Goal: Information Seeking & Learning: Learn about a topic

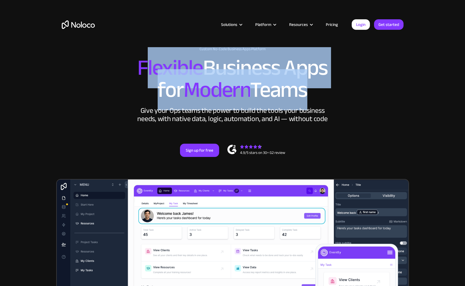
drag, startPoint x: 164, startPoint y: 74, endPoint x: 302, endPoint y: 101, distance: 140.7
click at [302, 101] on h2 "Flexible Business Apps for Modern Teams" at bounding box center [232, 79] width 341 height 44
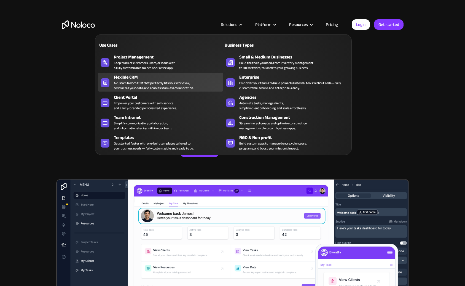
click at [155, 85] on div "A custom Noloco CRM that perfectly fits your workflow, centralizes your data, a…" at bounding box center [154, 85] width 80 height 10
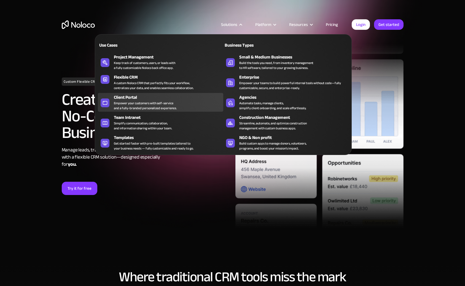
click at [126, 111] on link "Client Portal Empower your customers with self-service and a fully-branded pers…" at bounding box center [160, 102] width 125 height 19
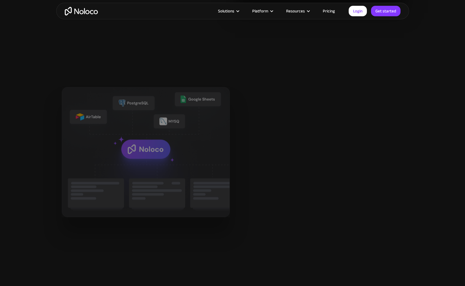
scroll to position [631, 0]
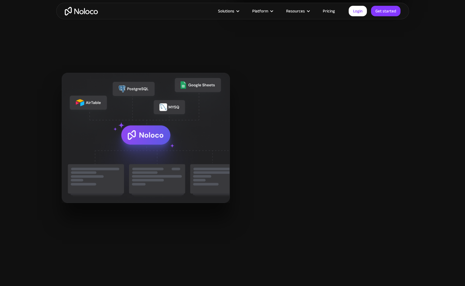
click at [332, 9] on link "Pricing" at bounding box center [329, 10] width 26 height 7
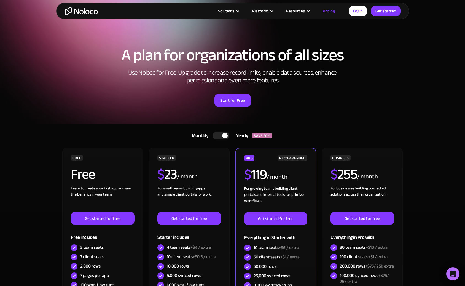
scroll to position [73, 0]
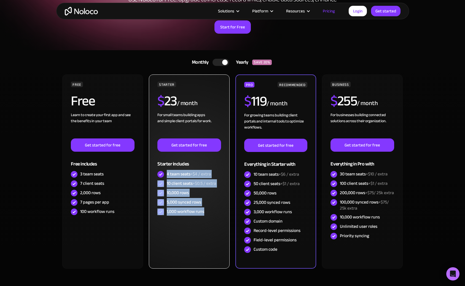
drag, startPoint x: 172, startPoint y: 169, endPoint x: 214, endPoint y: 213, distance: 60.6
click at [214, 213] on div "STARTER $ 23 / month For small teams building apps and simple client portals fo…" at bounding box center [188, 149] width 63 height 135
click at [214, 213] on div "1,000 workflow runs" at bounding box center [188, 211] width 63 height 9
drag, startPoint x: 208, startPoint y: 213, endPoint x: 175, endPoint y: 171, distance: 53.6
click at [175, 171] on div "STARTER $ 23 / month For small teams building apps and simple client portals fo…" at bounding box center [188, 149] width 63 height 135
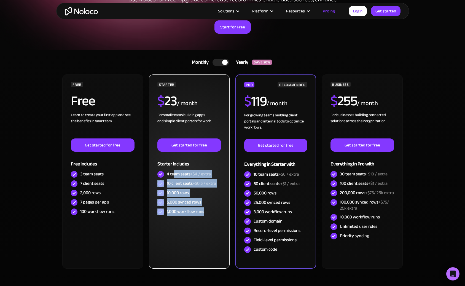
click at [181, 176] on div "4 team seats +$4 / extra" at bounding box center [189, 174] width 44 height 6
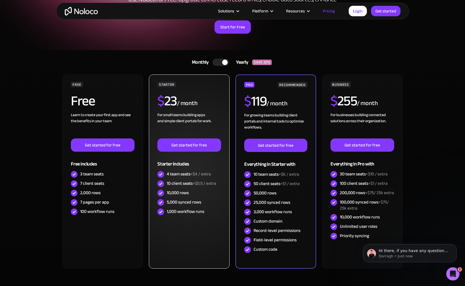
scroll to position [0, 0]
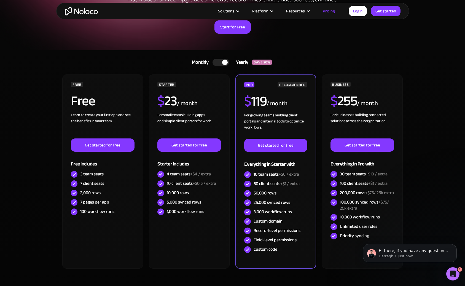
click at [222, 64] on div at bounding box center [220, 62] width 17 height 7
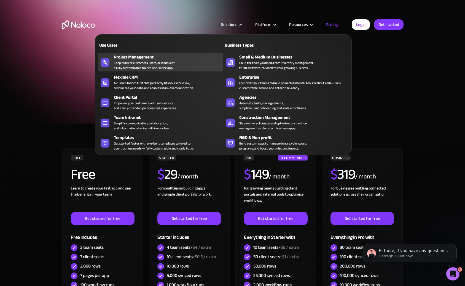
click at [135, 66] on div "Keep track of customers, users, or leads with a fully customizable Noloco back …" at bounding box center [144, 65] width 61 height 10
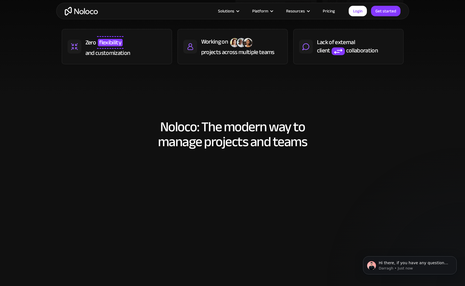
scroll to position [388, 0]
